Goal: Task Accomplishment & Management: Complete application form

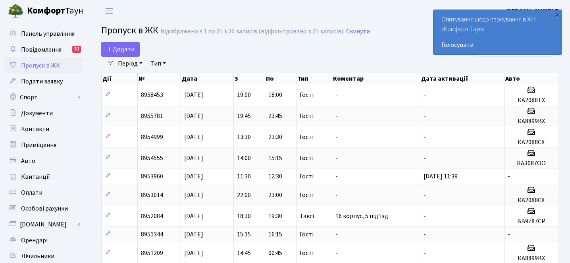
select select "25"
click at [131, 50] on span "Додати" at bounding box center [120, 49] width 28 height 9
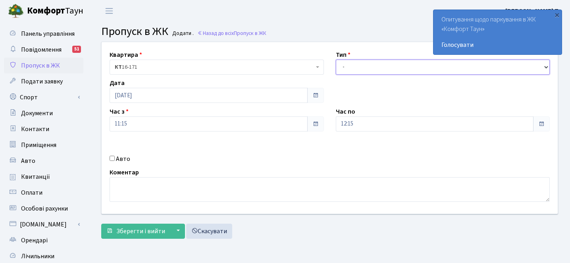
click at [380, 60] on select "- Доставка Таксі Гості Сервіс" at bounding box center [443, 67] width 214 height 15
select select "3"
click at [118, 158] on label "Авто" at bounding box center [123, 159] width 14 height 10
click at [115, 158] on input "Авто" at bounding box center [112, 158] width 5 height 5
checkbox input "true"
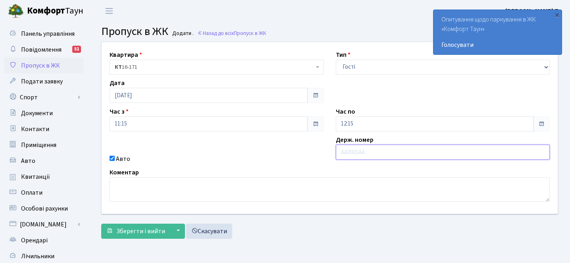
click at [353, 150] on input "text" at bounding box center [443, 151] width 214 height 15
paste input "АІ3122ТВ"
type input "АІ3122ТВ"
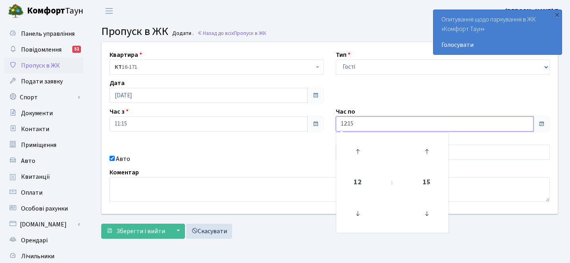
click at [365, 125] on input "12:15" at bounding box center [435, 123] width 198 height 15
click at [356, 156] on icon at bounding box center [357, 150] width 21 height 21
click at [361, 213] on icon at bounding box center [357, 213] width 21 height 21
type input "12:15"
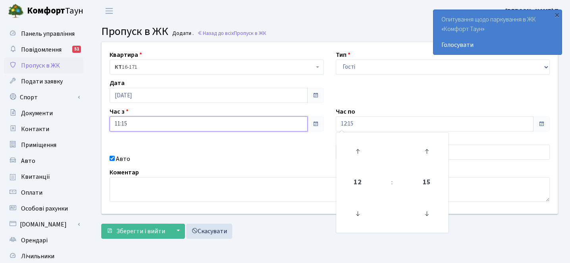
click at [292, 125] on input "11:15" at bounding box center [209, 123] width 198 height 15
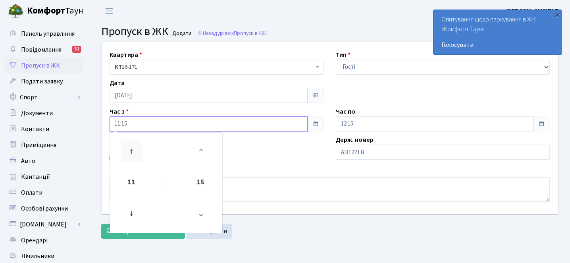
click at [134, 153] on icon at bounding box center [131, 150] width 21 height 21
type input "14:15"
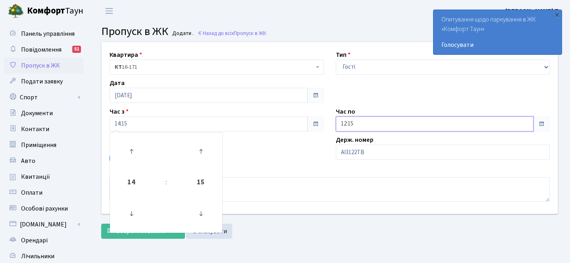
click at [373, 121] on input "12:15" at bounding box center [435, 123] width 198 height 15
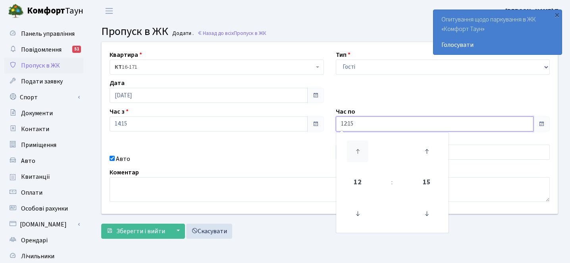
click at [357, 150] on icon at bounding box center [357, 150] width 21 height 21
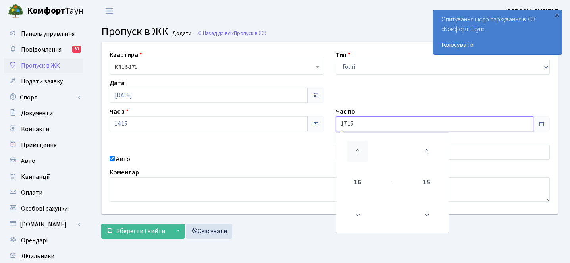
click at [357, 150] on icon at bounding box center [357, 150] width 21 height 21
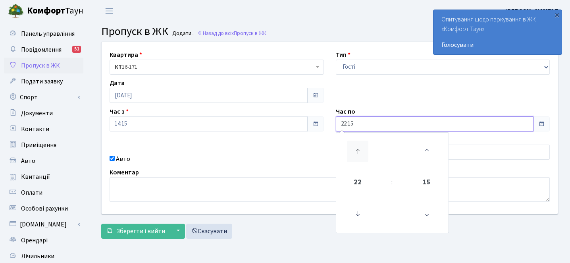
click at [357, 150] on icon at bounding box center [357, 150] width 21 height 21
type input "00:15"
click at [224, 160] on div "Авто" at bounding box center [217, 159] width 226 height 10
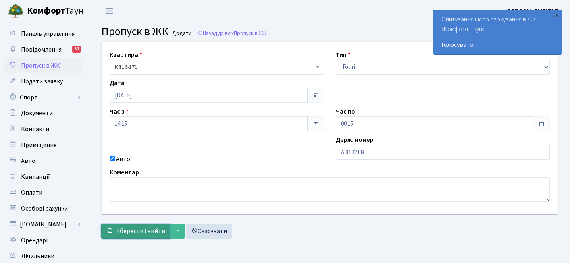
click at [157, 227] on span "Зберегти і вийти" at bounding box center [140, 231] width 49 height 9
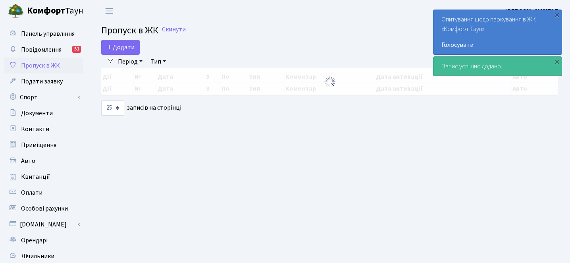
select select "25"
